Goal: Task Accomplishment & Management: Manage account settings

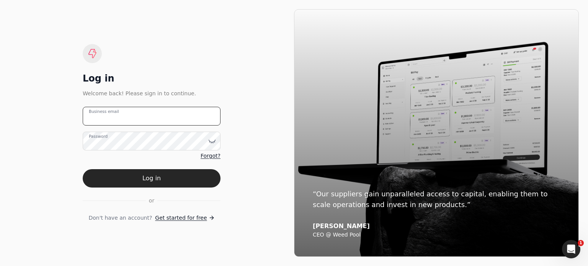
click at [133, 122] on email "Business email" at bounding box center [152, 116] width 138 height 19
type email "[EMAIL_ADDRESS][DOMAIN_NAME]"
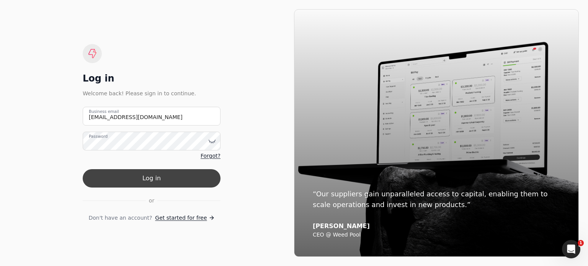
click at [160, 178] on button "Log in" at bounding box center [152, 178] width 138 height 18
